Goal: Task Accomplishment & Management: Use online tool/utility

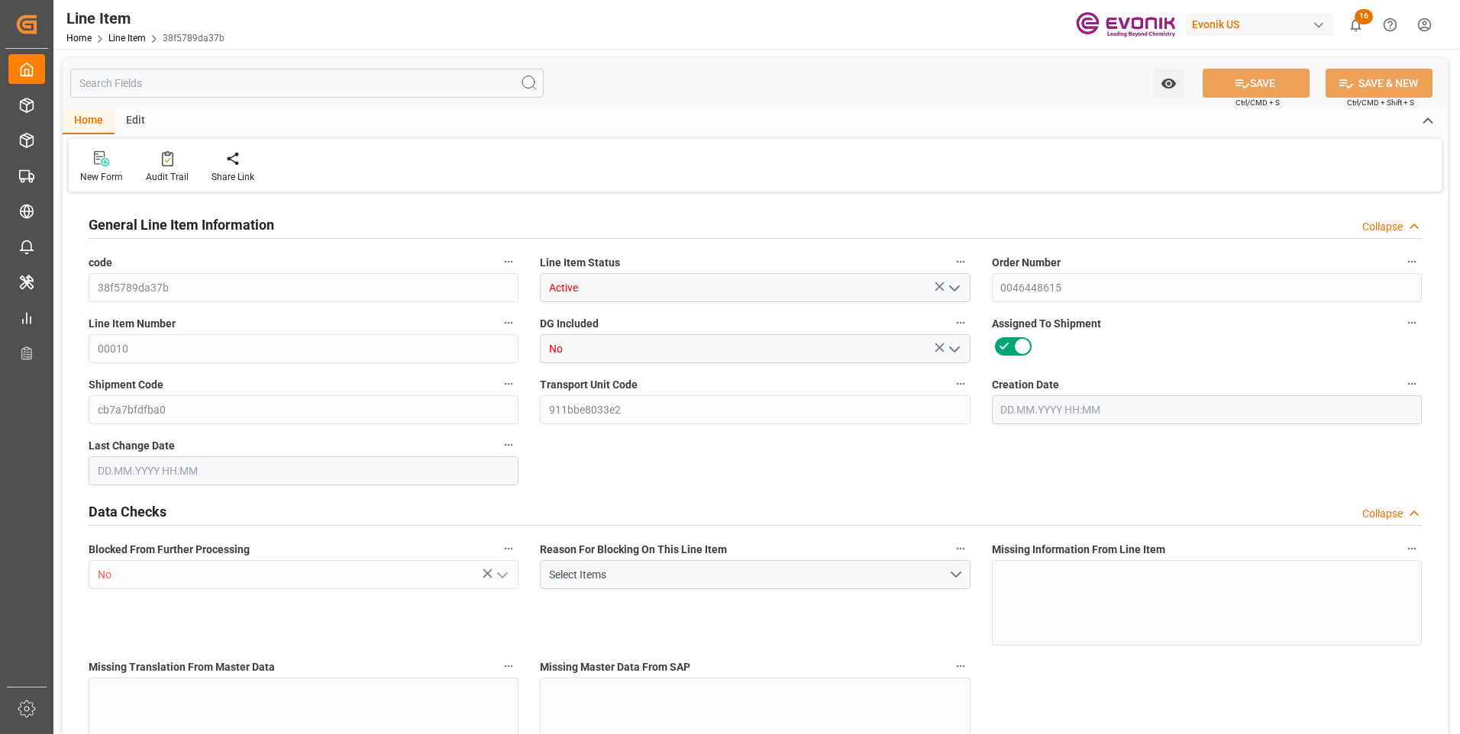
type input "0"
type input "20000"
type input "0"
type input "20000"
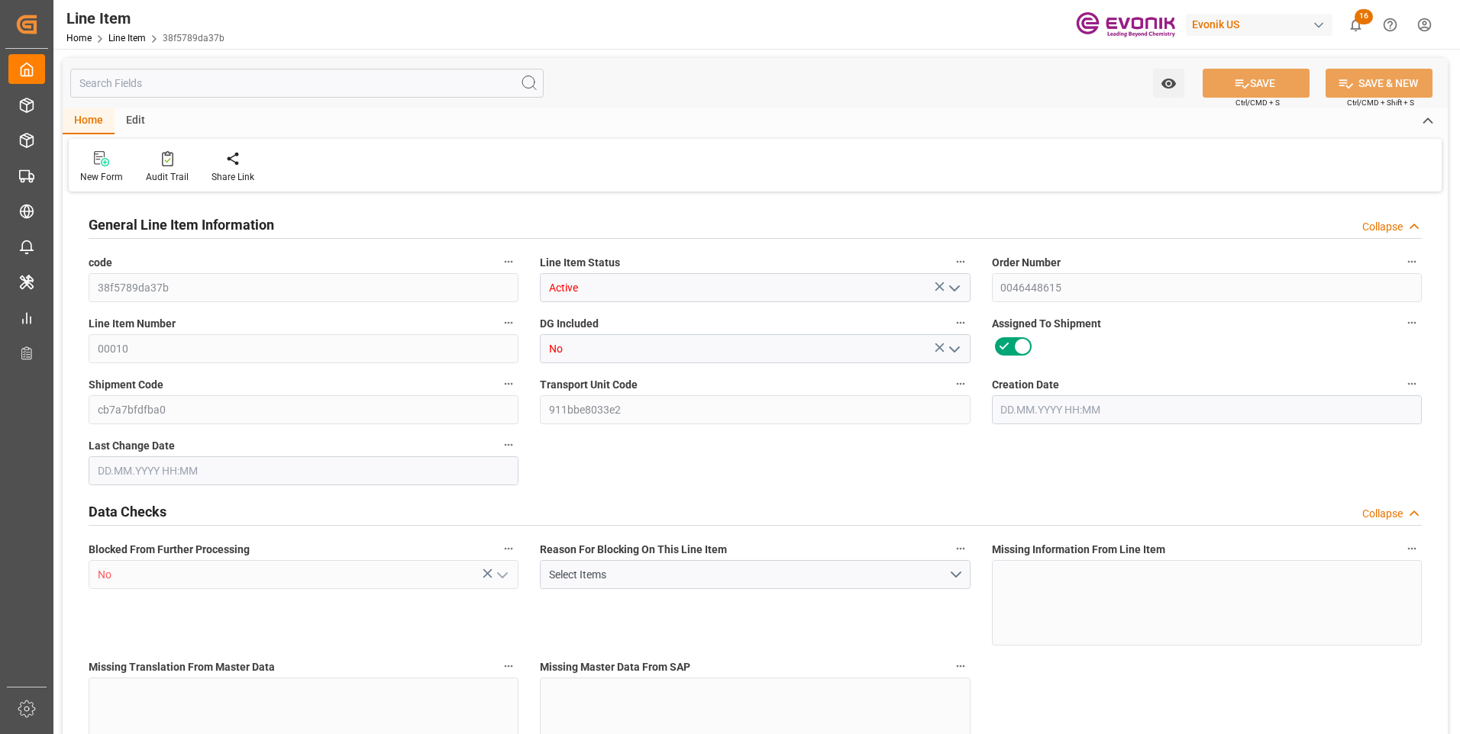
type input "94600"
type input "20000"
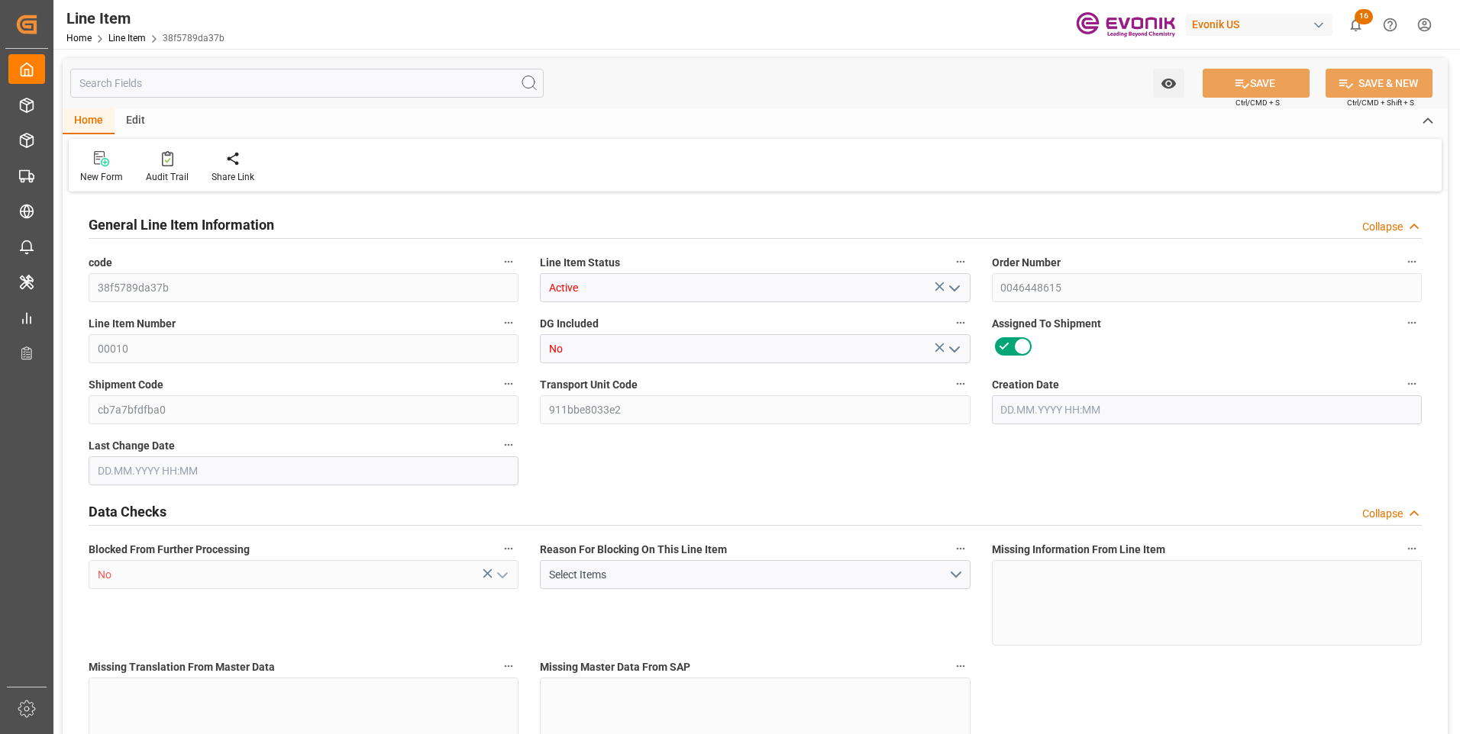
type input "20000"
type input "0"
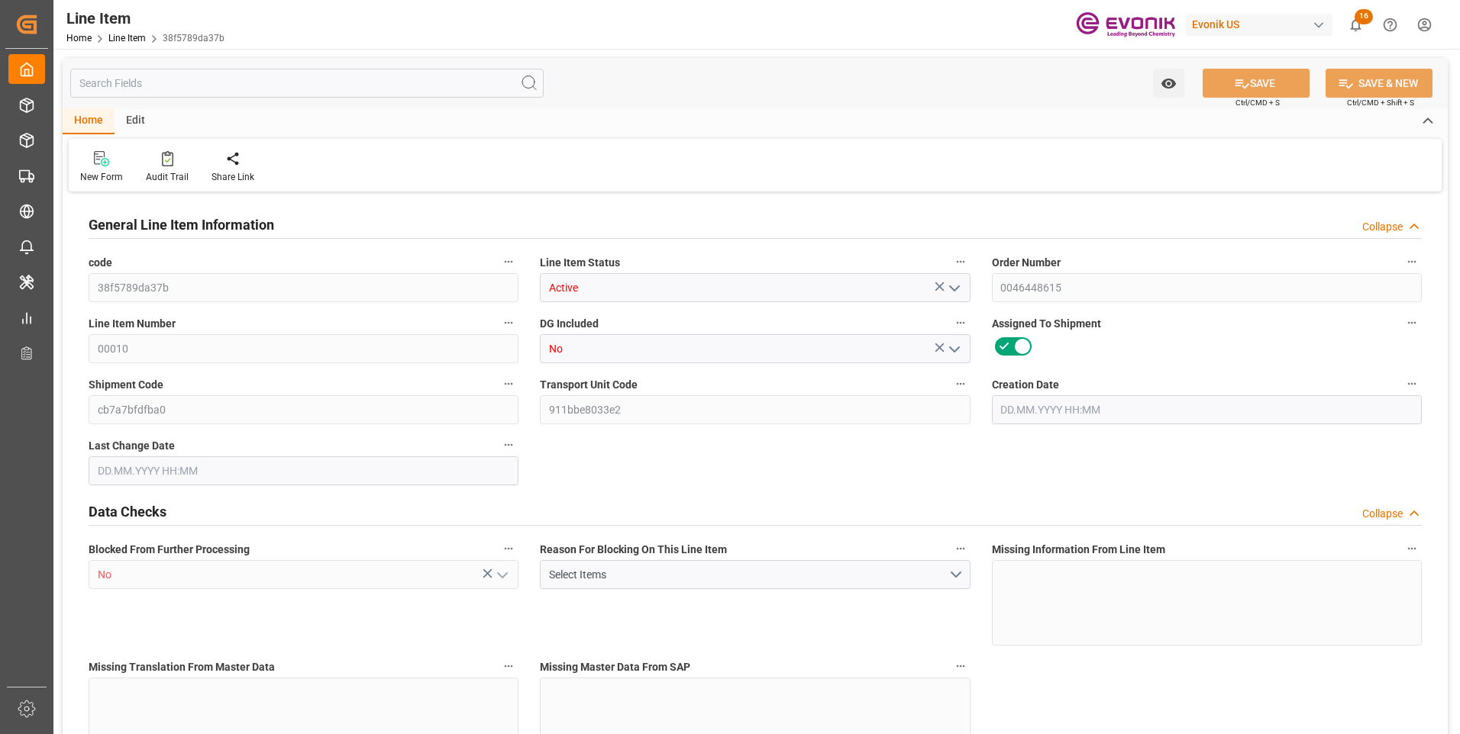
type input "20000"
type input "0"
type input "[DATE] 18:59"
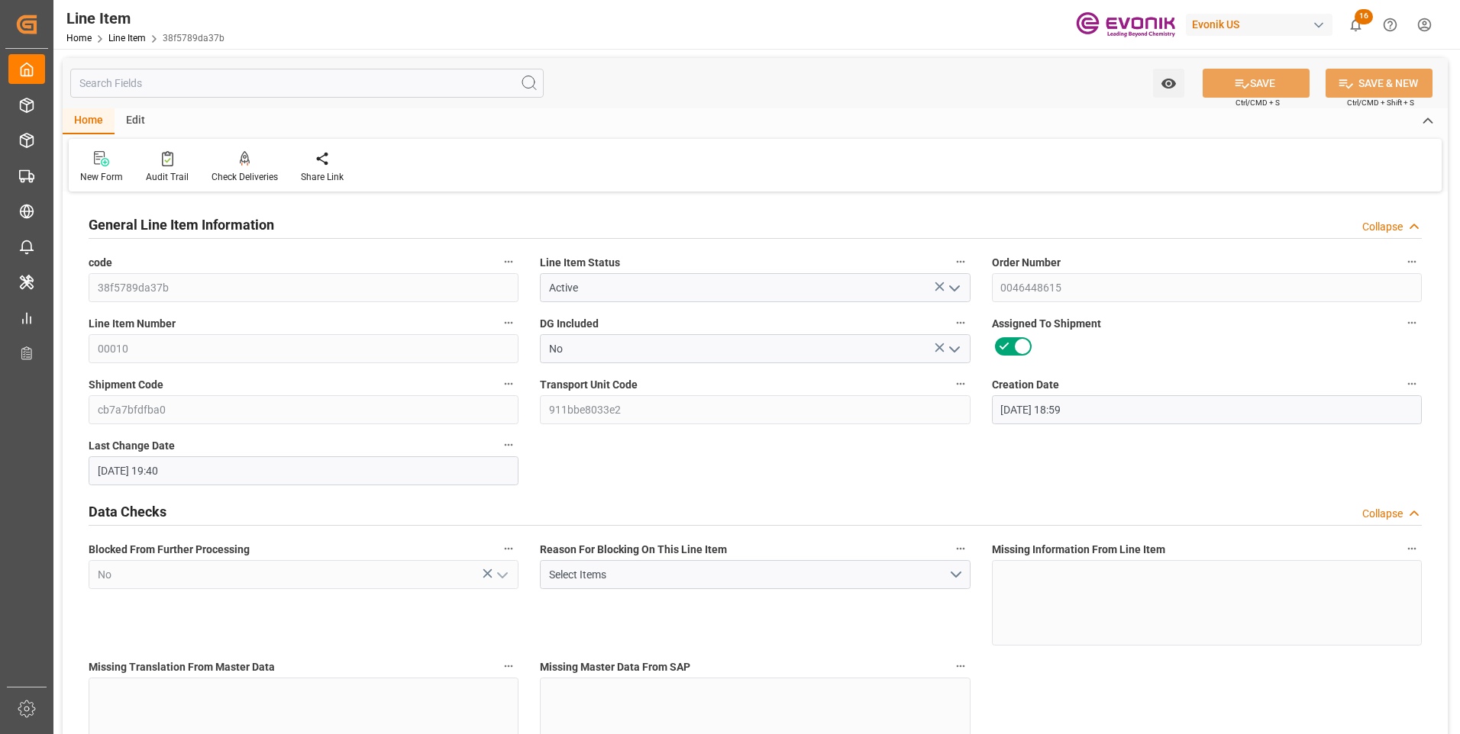
type input "[DATE] 19:40"
type input "[DATE]"
